Goal: Transaction & Acquisition: Purchase product/service

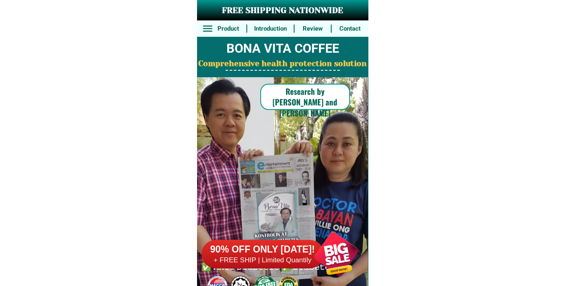
click at [284, 255] on h6 "90% OFF ONLY [DATE]!" at bounding box center [263, 249] width 122 height 12
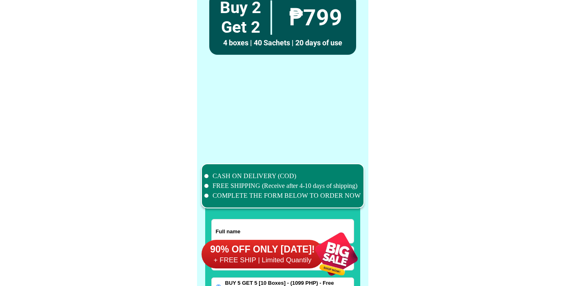
scroll to position [6343, 0]
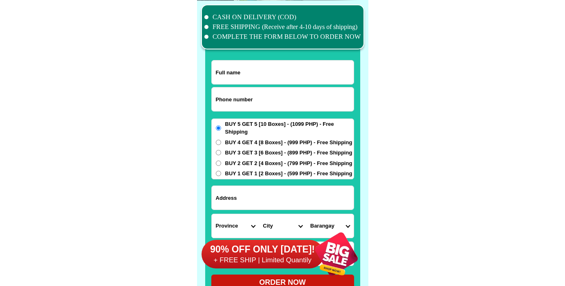
drag, startPoint x: 257, startPoint y: 83, endPoint x: 254, endPoint y: 94, distance: 11.4
click at [257, 83] on input "Input full_name" at bounding box center [283, 72] width 142 height 24
click at [254, 94] on input "Input phone_number" at bounding box center [283, 99] width 142 height 24
paste input "[URL][DOMAIN_NAME]"
click at [250, 93] on input "0https://www.japanshop369.click/bona-ph" at bounding box center [283, 99] width 142 height 24
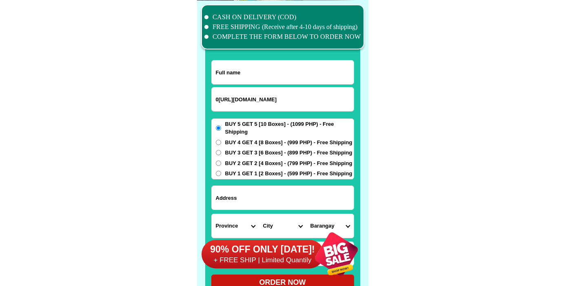
click at [250, 95] on input "0https://www.japanshop369.click/bona-ph" at bounding box center [283, 99] width 142 height 24
paste input "9488924421"
click at [211, 100] on div "CASH ON DELIVERY (COD) FREE SHIPPING (Receive after 4-10 days of shipping) COMP…" at bounding box center [282, 151] width 171 height 302
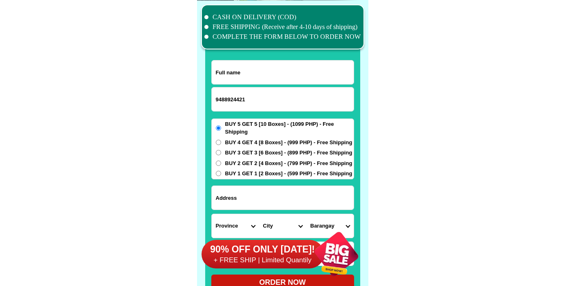
click at [214, 100] on input "9488924421" at bounding box center [283, 99] width 142 height 24
type input "09488924421"
click at [246, 58] on div at bounding box center [282, 155] width 155 height 287
click at [246, 68] on input "Input full_name" at bounding box center [283, 72] width 142 height 24
paste input "Alejandro Escobal"
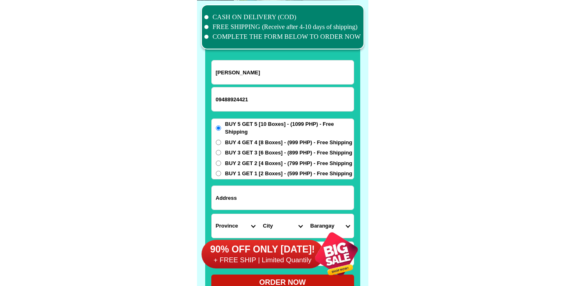
type input "Alejandro Escobal"
click at [225, 177] on span "BUY 1 GET 1 [2 Boxes] - (599 PHP) - Free Shipping" at bounding box center [288, 173] width 127 height 8
click at [221, 176] on input "BUY 1 GET 1 [2 Boxes] - (599 PHP) - Free Shipping" at bounding box center [218, 173] width 5 height 5
radio input "true"
click at [230, 194] on input "Input address" at bounding box center [283, 198] width 142 height 24
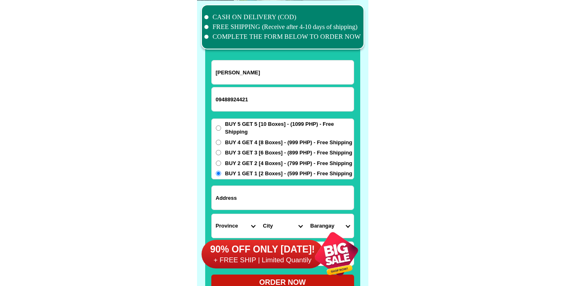
paste input "Buayan town site Gen San city south cotabato"
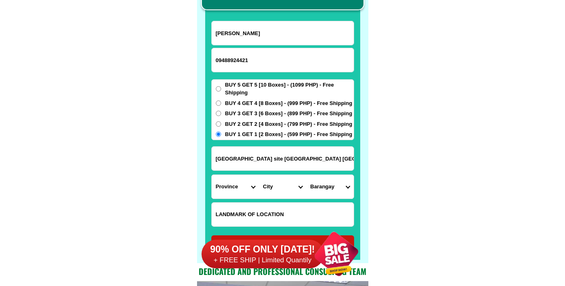
scroll to position [6388, 0]
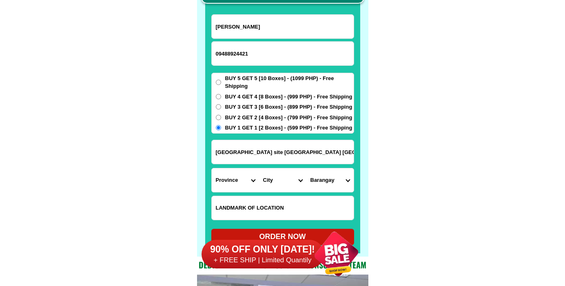
type input "Buayan town site Gen San city south cotabato"
click at [212, 168] on select "Province [GEOGRAPHIC_DATA] [GEOGRAPHIC_DATA] [GEOGRAPHIC_DATA] [GEOGRAPHIC_DATA…" at bounding box center [235, 180] width 47 height 24
select select "63_995"
click option "South-[GEOGRAPHIC_DATA]" at bounding box center [0, 0] width 0 height 0
click at [259, 168] on select "City General-santos-city Koronadal-city Lake-sebu Norala Polomolok South-cotaba…" at bounding box center [282, 180] width 47 height 24
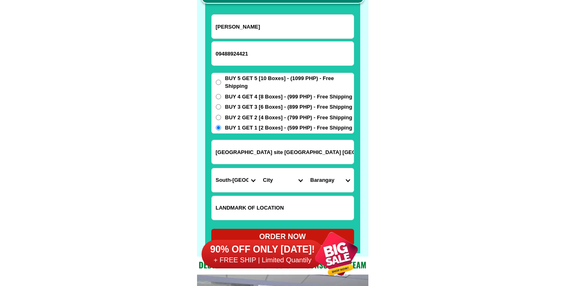
select select "63_9951169"
click option "General-santos-city" at bounding box center [0, 0] width 0 height 0
click at [306, 168] on select "Barangay Apopong Baluan Batomelong Buayan Bula Calumpang City heights Conel Dad…" at bounding box center [329, 180] width 47 height 24
select select "63_99511695373"
click option "Buayan" at bounding box center [0, 0] width 0 height 0
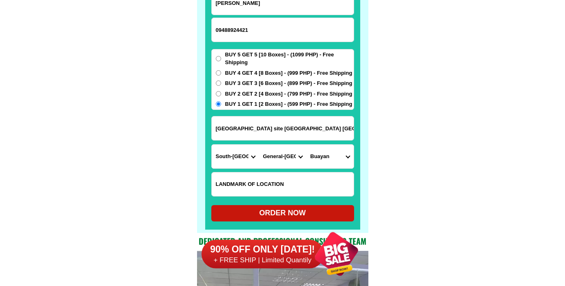
scroll to position [6414, 0]
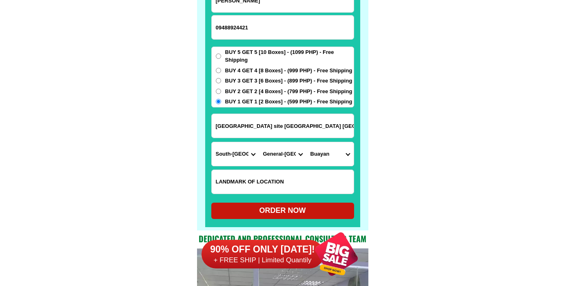
click at [295, 212] on div "ORDER NOW" at bounding box center [282, 210] width 143 height 11
type input "Alejandro Escobal"
type input "Buayan town site Gen San city south cotabato"
radio input "true"
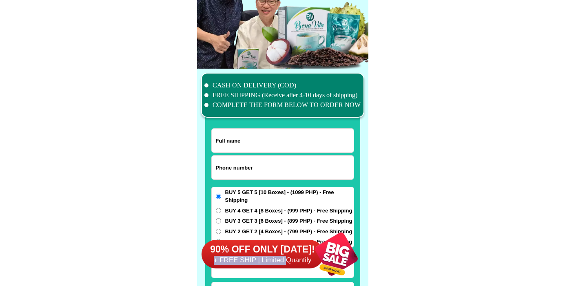
scroll to position [6343, 0]
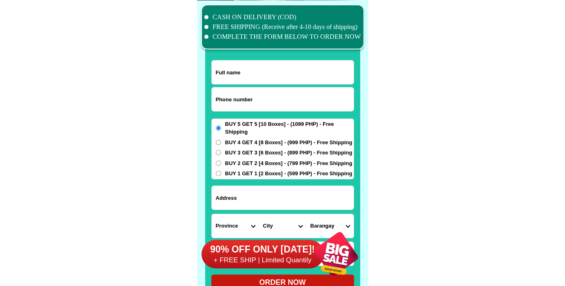
click at [250, 100] on input "Input phone_number" at bounding box center [283, 99] width 142 height 24
paste input "9973966604"
type input "09973966604"
click at [261, 72] on input "Input full_name" at bounding box center [283, 72] width 142 height 24
paste input "[PERSON_NAME]"
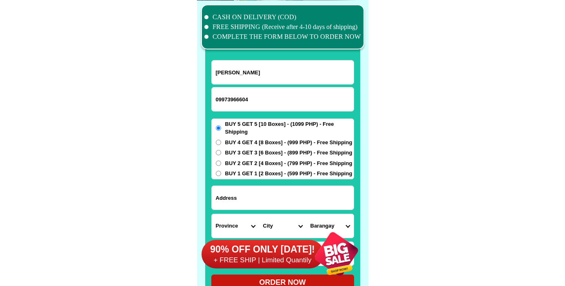
type input "[PERSON_NAME]"
click at [256, 202] on input "Input address" at bounding box center [283, 198] width 142 height 24
paste input "[PERSON_NAME] [GEOGRAPHIC_DATA] POB 2"
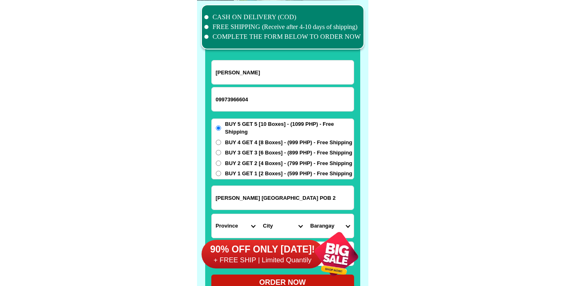
type input "[PERSON_NAME] [GEOGRAPHIC_DATA] POB 2"
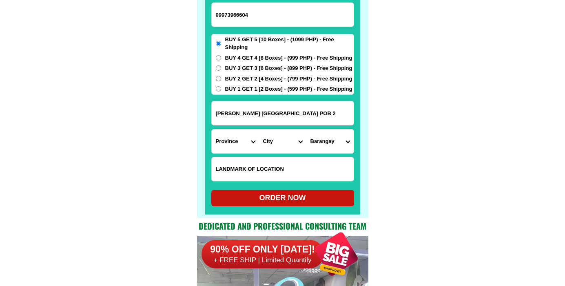
scroll to position [6434, 0]
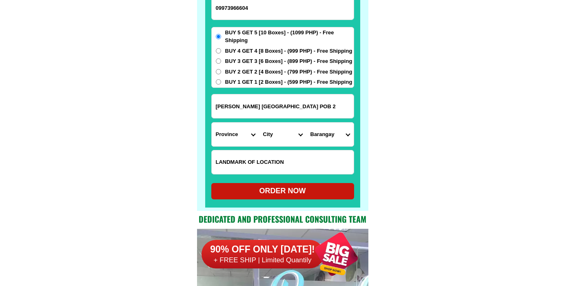
click at [251, 153] on input "Input LANDMARKOFLOCATION" at bounding box center [283, 162] width 142 height 24
paste input "Near Bahay [PERSON_NAME]/[GEOGRAPHIC_DATA] buy 5 get 5"
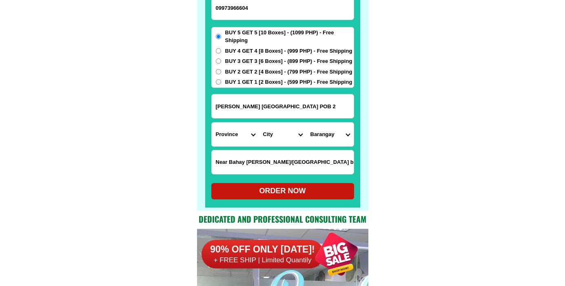
type input "Near Bahay [PERSON_NAME]/[GEOGRAPHIC_DATA] buy 5 get 5"
click at [212, 122] on select "Province [GEOGRAPHIC_DATA] [GEOGRAPHIC_DATA] [GEOGRAPHIC_DATA] [GEOGRAPHIC_DATA…" at bounding box center [235, 134] width 47 height 24
click option "Maguindanao" at bounding box center [0, 0] width 0 height 0
click at [259, 122] on select "City Ampatuan Barira Buldon Buluan [PERSON_NAME]-[PERSON_NAME]-anggal-midtimban…" at bounding box center [282, 134] width 47 height 24
click at [212, 122] on select "Province [GEOGRAPHIC_DATA] [GEOGRAPHIC_DATA] [GEOGRAPHIC_DATA] [GEOGRAPHIC_DATA…" at bounding box center [235, 134] width 47 height 24
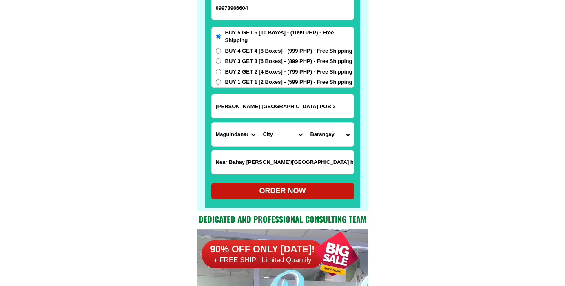
select select "63_170"
click option "Cotabato" at bounding box center [0, 0] width 0 height 0
click at [259, 122] on select "City Alamada Aleosan Antipas Arakan Banisilan [GEOGRAPHIC_DATA]-city [GEOGRAPHI…" at bounding box center [282, 134] width 47 height 24
select select "63_170201"
click option "Cotabato-city" at bounding box center [0, 0] width 0 height 0
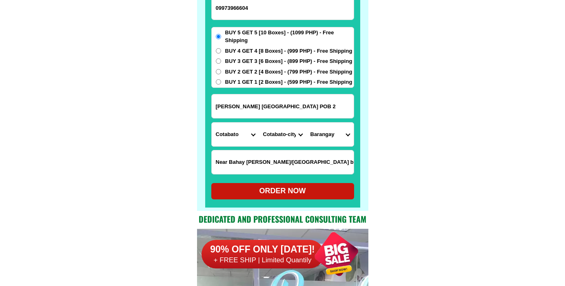
click at [306, 122] on select "Barangay [GEOGRAPHIC_DATA] i Bagua ii Bagua iii Kalanganan [GEOGRAPHIC_DATA] i …" at bounding box center [329, 134] width 47 height 24
select select "63_17020127"
click option "Poblacion ii" at bounding box center [0, 0] width 0 height 0
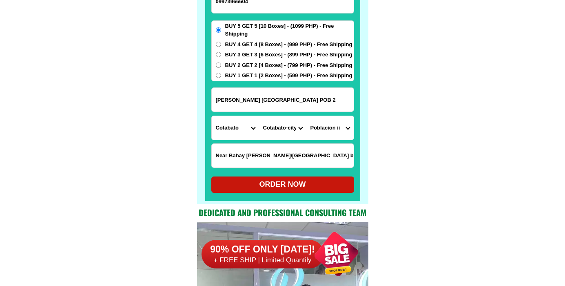
click at [319, 178] on div "ORDER NOW" at bounding box center [282, 184] width 143 height 16
radio input "true"
